Goal: Transaction & Acquisition: Purchase product/service

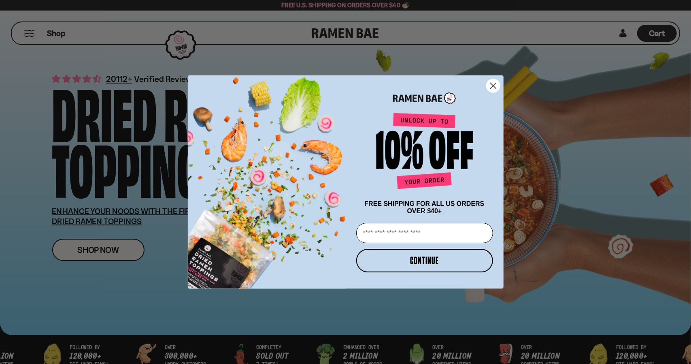
click at [493, 81] on circle "Close dialog" at bounding box center [493, 85] width 13 height 13
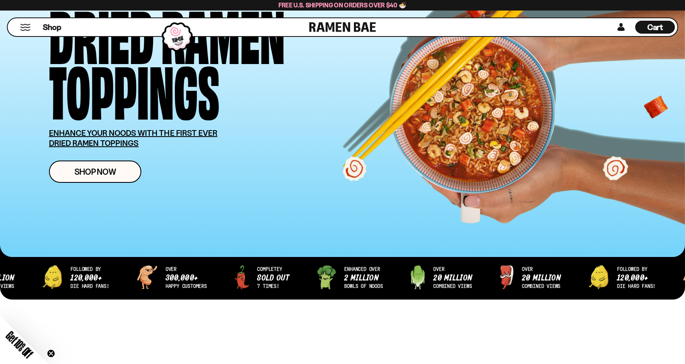
scroll to position [79, 0]
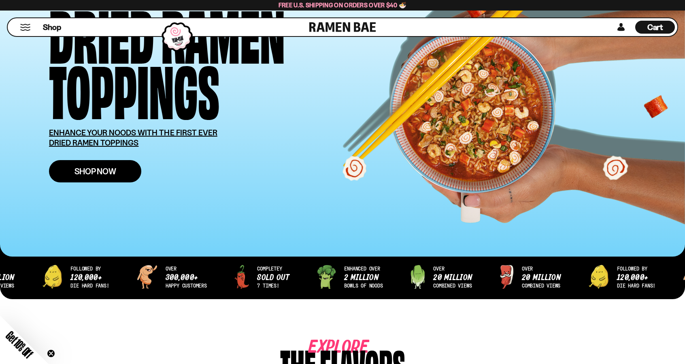
click at [114, 171] on span "Shop Now" at bounding box center [96, 171] width 42 height 9
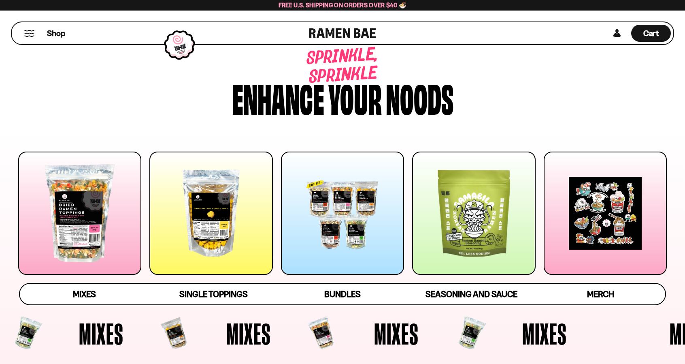
click at [255, 189] on div at bounding box center [210, 213] width 123 height 123
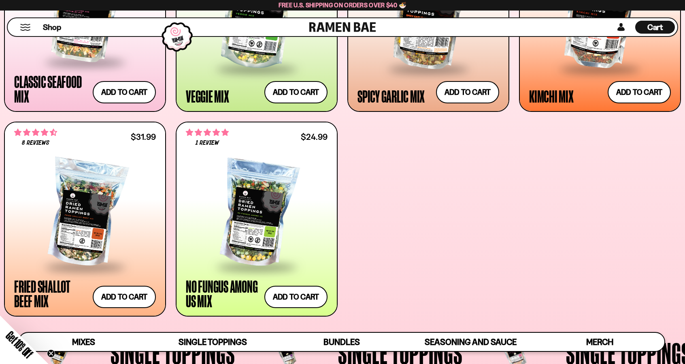
scroll to position [348, 0]
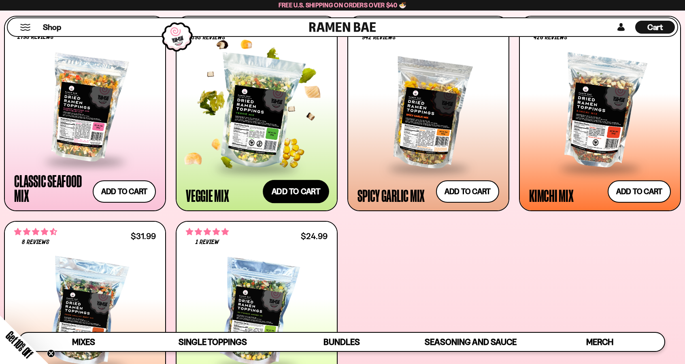
click at [290, 201] on button "Add to cart Add — Regular price $24.99 Regular price Sale price $24.99 Unit pri…" at bounding box center [296, 190] width 66 height 23
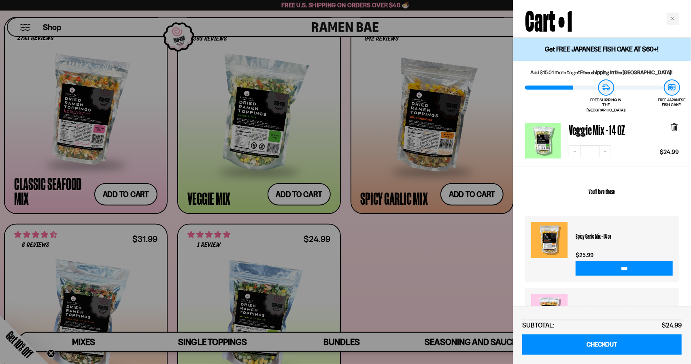
click at [369, 269] on div at bounding box center [345, 182] width 691 height 364
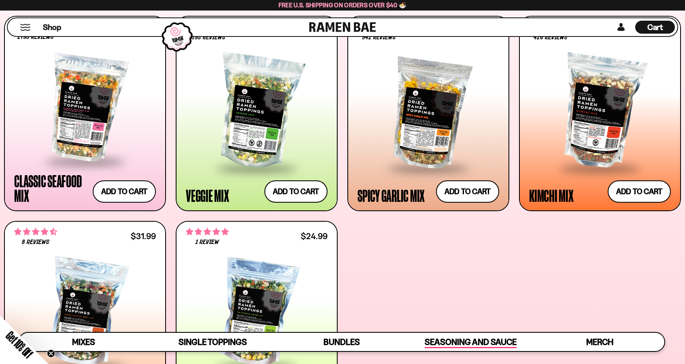
click at [445, 347] on span "Seasoning and Sauce" at bounding box center [471, 342] width 92 height 11
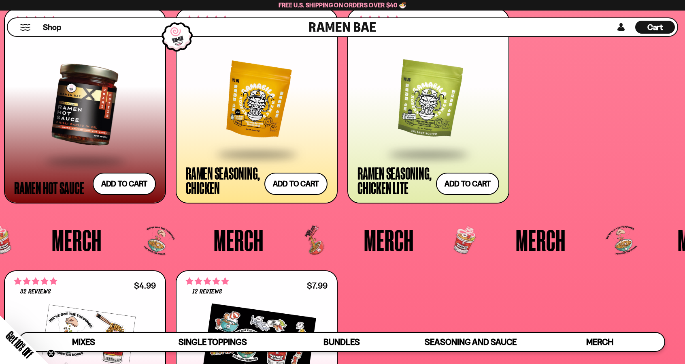
scroll to position [2300, 0]
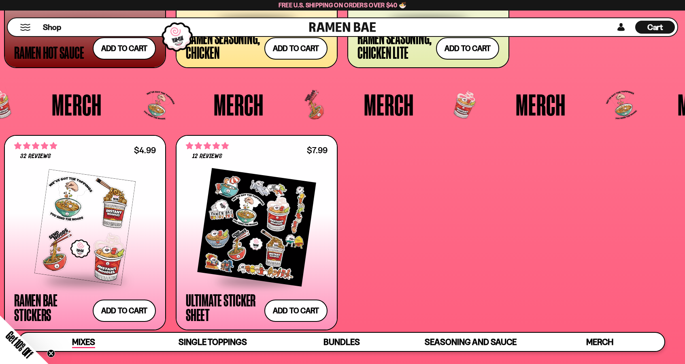
click at [70, 344] on link "Mixes" at bounding box center [83, 342] width 129 height 18
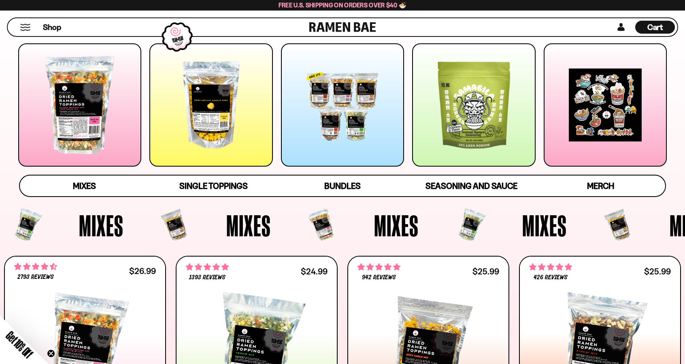
scroll to position [0, 0]
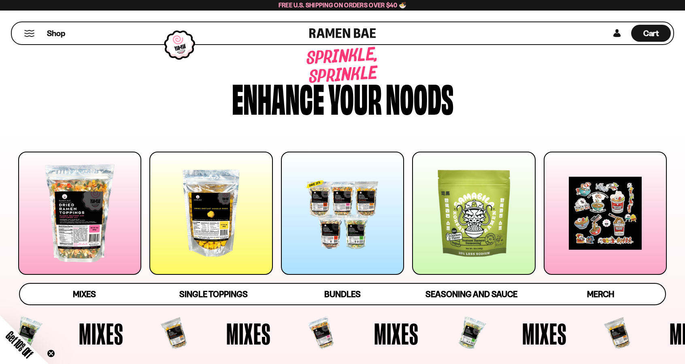
click at [352, 207] on div at bounding box center [342, 213] width 123 height 123
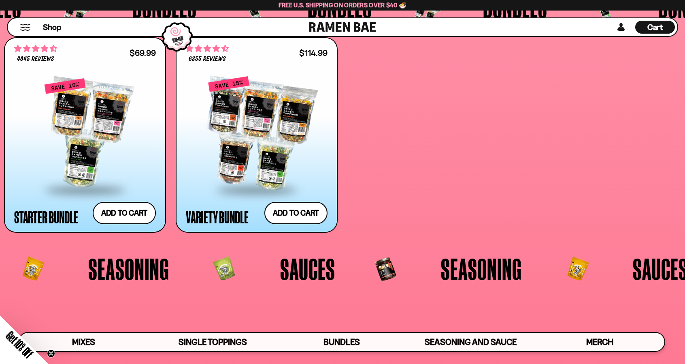
scroll to position [1903, 0]
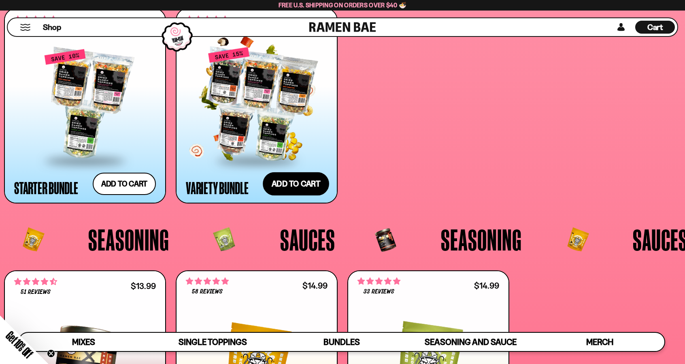
click at [313, 188] on button "Add to cart Add — Regular price $114.99 Regular price $135.95 USD Sale price $1…" at bounding box center [296, 183] width 66 height 23
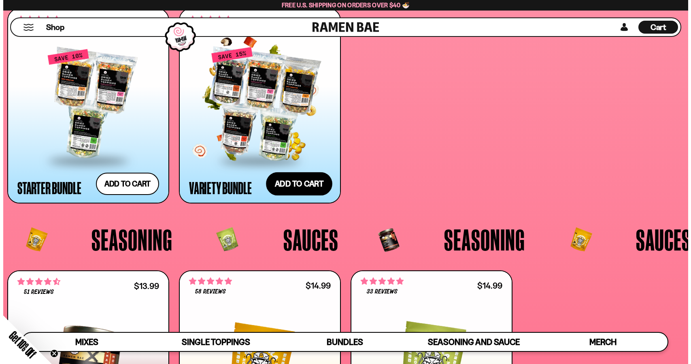
scroll to position [1918, 0]
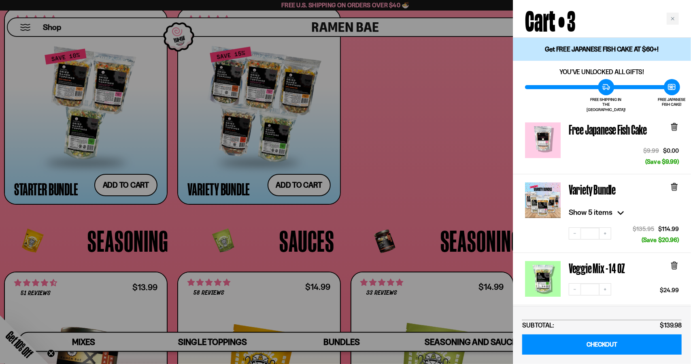
click at [677, 263] on icon at bounding box center [674, 266] width 5 height 6
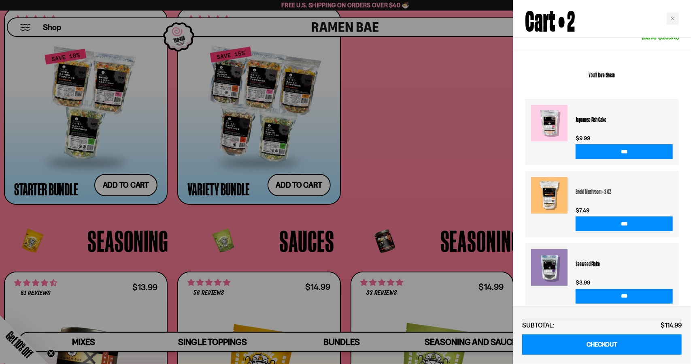
scroll to position [203, 0]
